Goal: Task Accomplishment & Management: Use online tool/utility

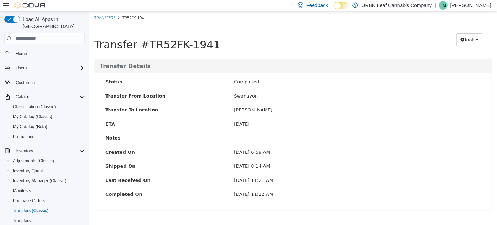
click at [7, 5] on icon at bounding box center [6, 5] width 6 height 4
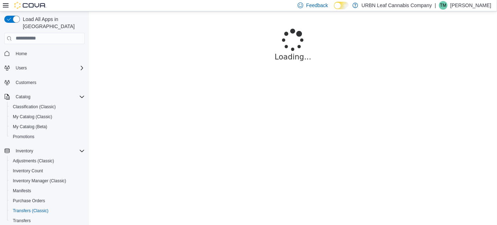
click at [4, 5] on icon at bounding box center [6, 5] width 6 height 6
